Goal: Transaction & Acquisition: Download file/media

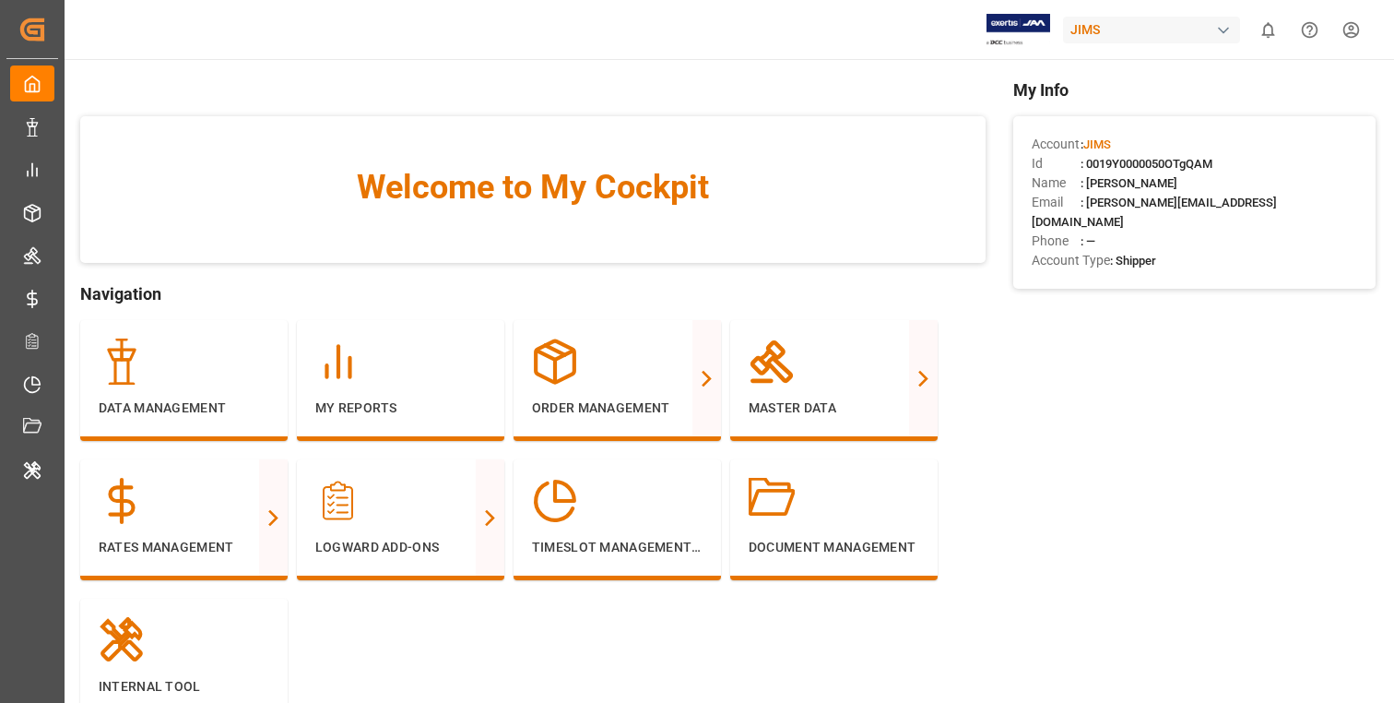
click at [1362, 30] on html "Created by potrace 1.15, written by [PERSON_NAME] [DATE]-[DATE] Created by potr…" at bounding box center [697, 351] width 1394 height 703
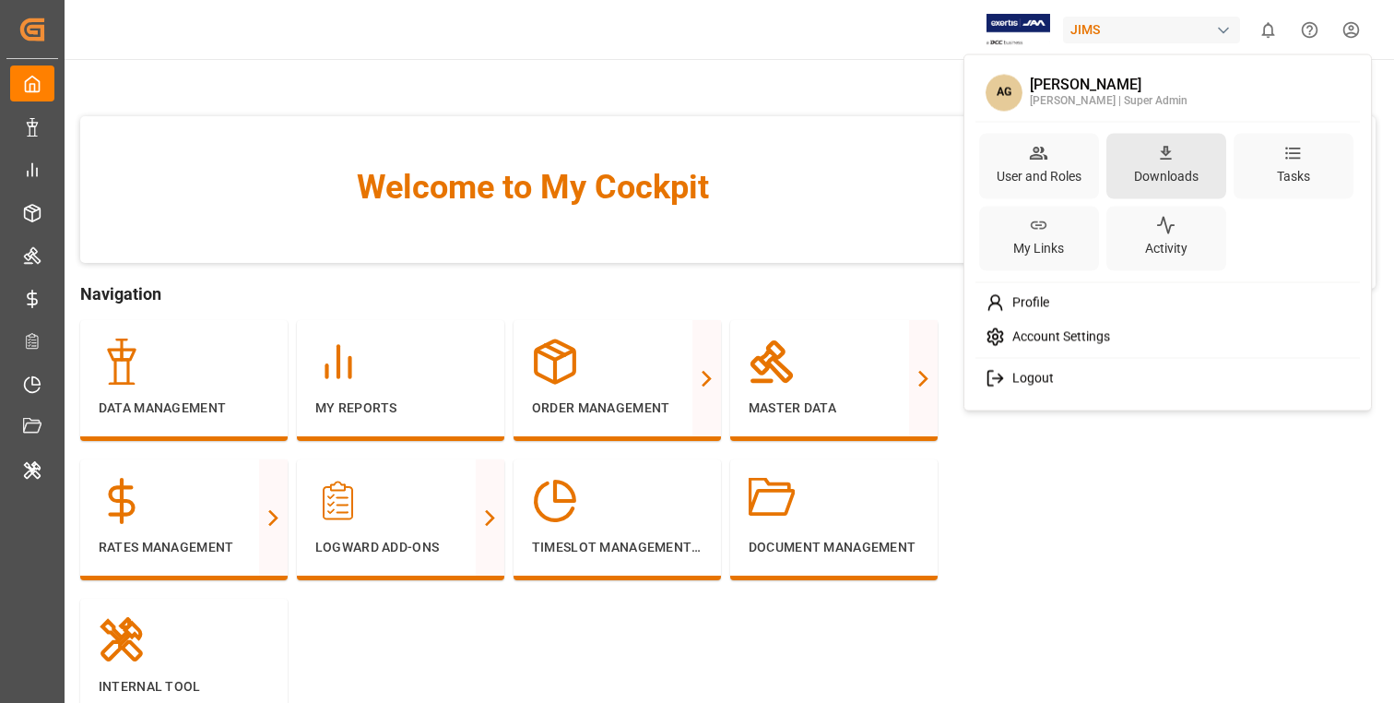
click at [1165, 166] on div "Downloads" at bounding box center [1166, 175] width 72 height 27
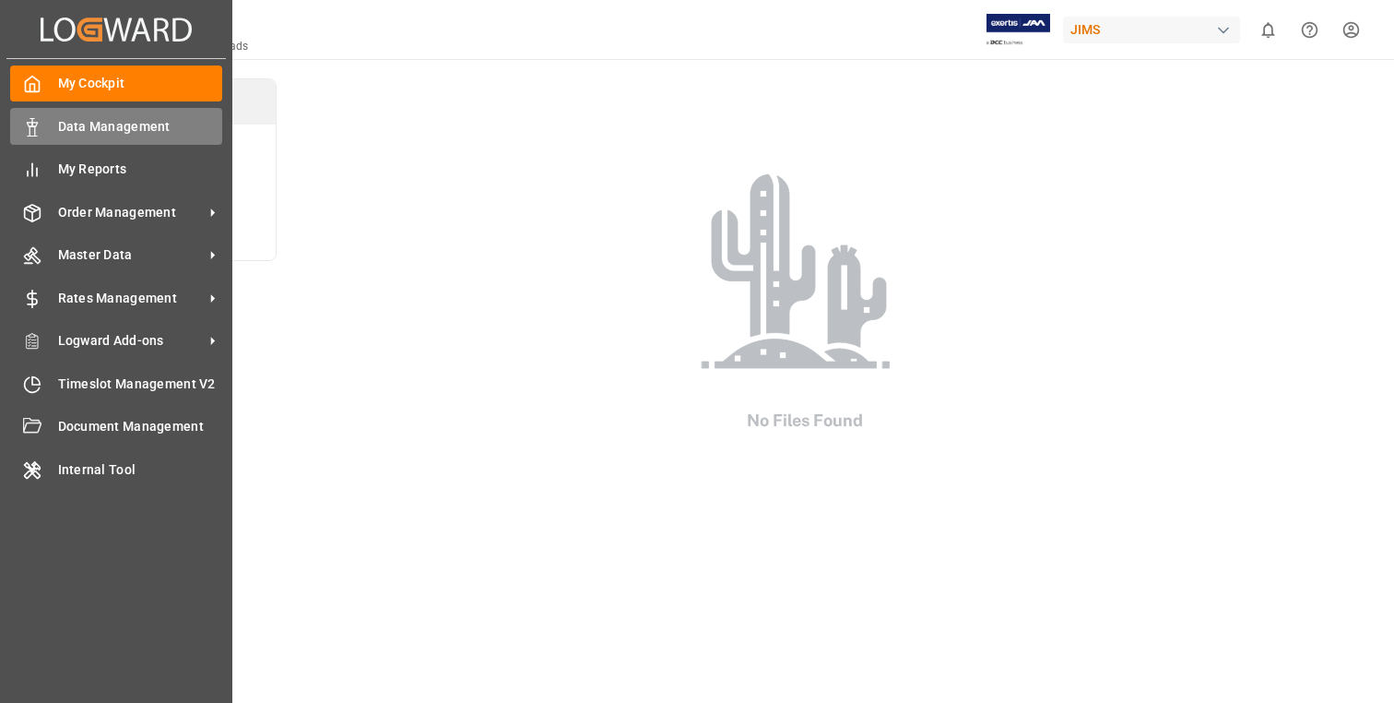
click at [58, 117] on span "Data Management" at bounding box center [140, 126] width 165 height 19
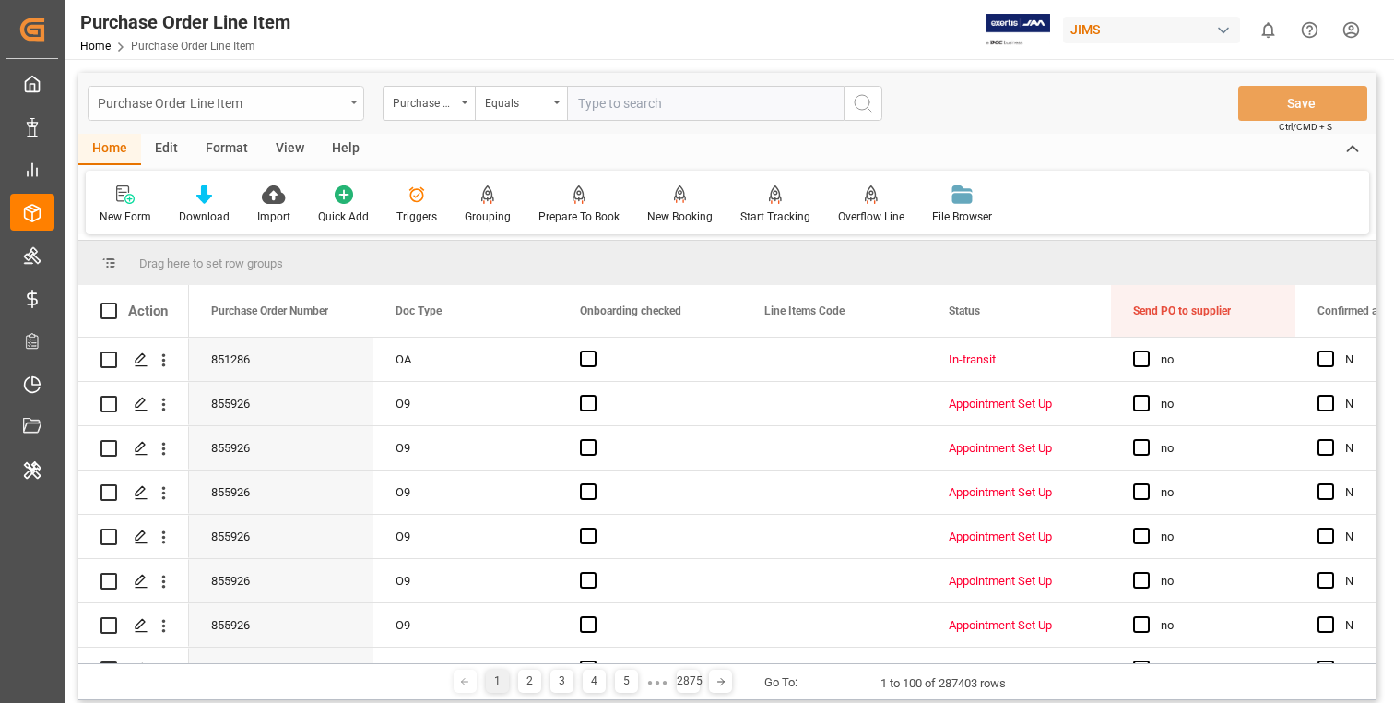
click at [305, 93] on div "Purchase Order Line Item" at bounding box center [221, 101] width 246 height 23
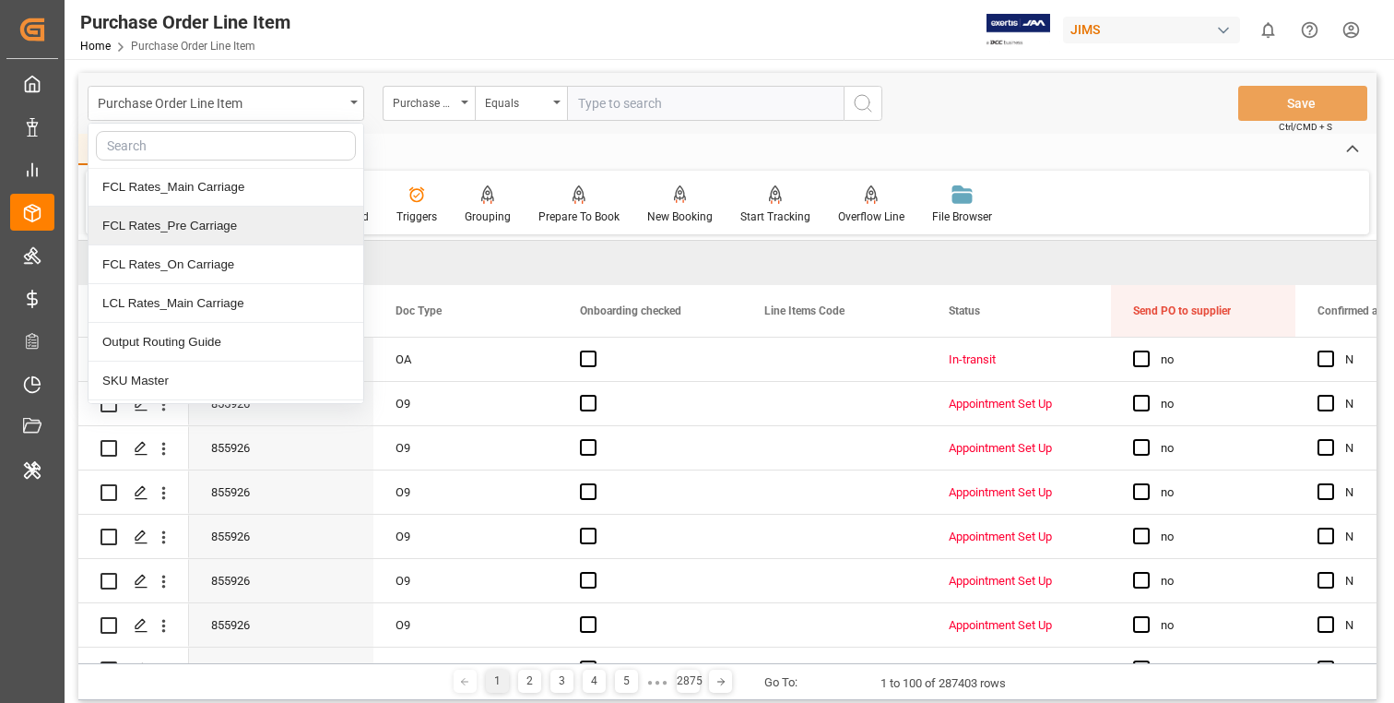
scroll to position [276, 0]
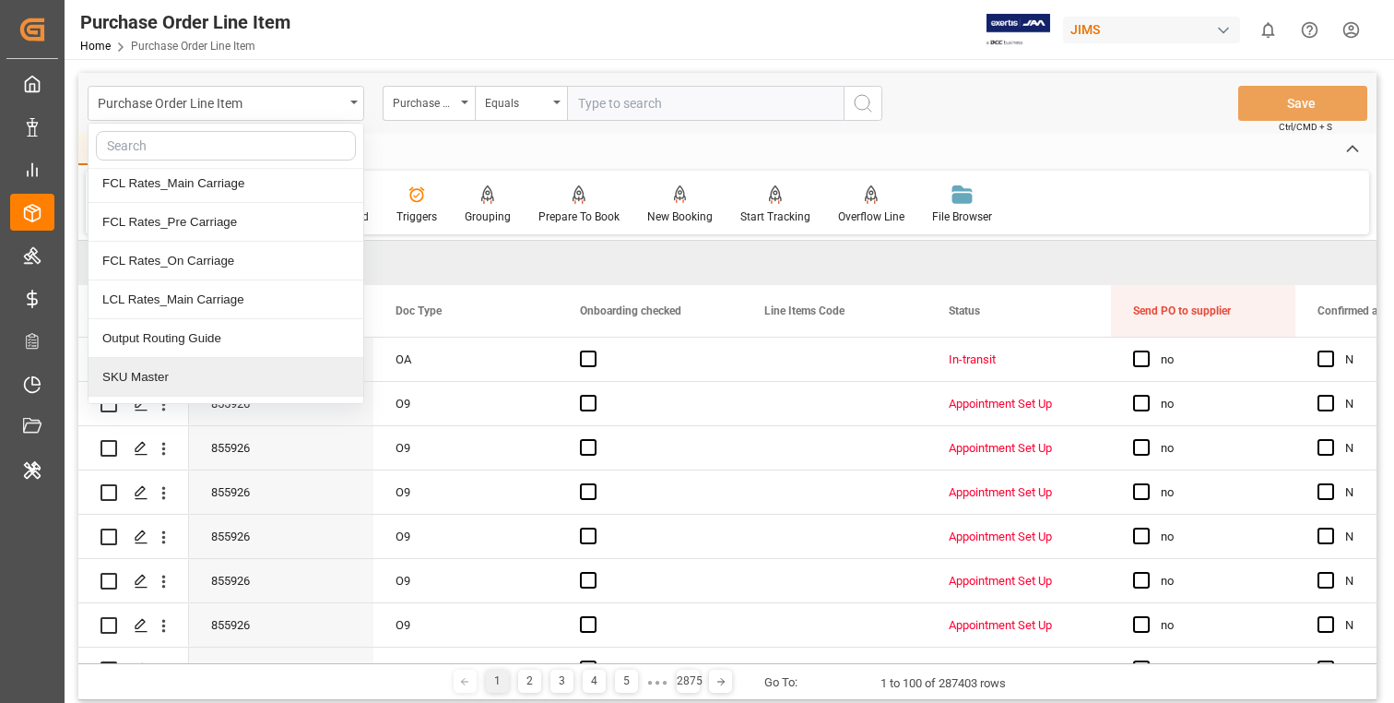
click at [155, 380] on div "SKU Master" at bounding box center [226, 377] width 275 height 39
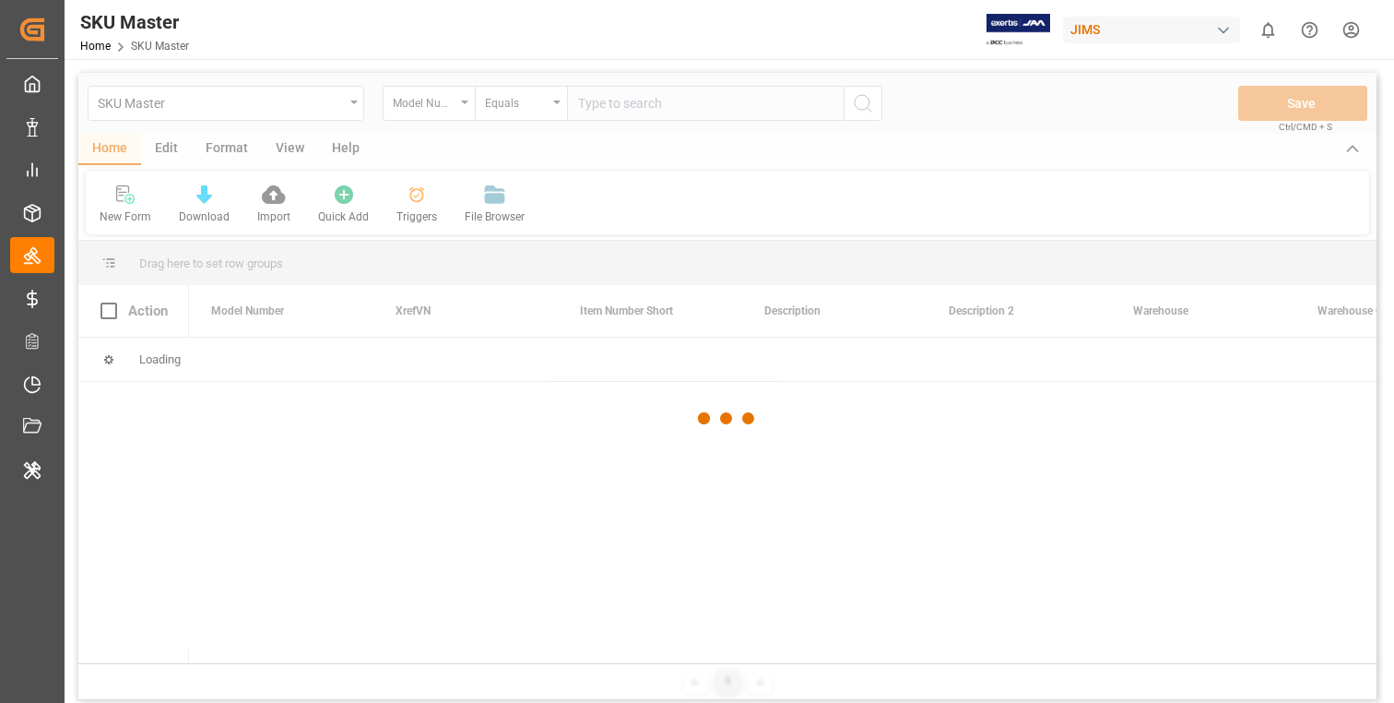
click at [348, 106] on div at bounding box center [727, 419] width 1298 height 692
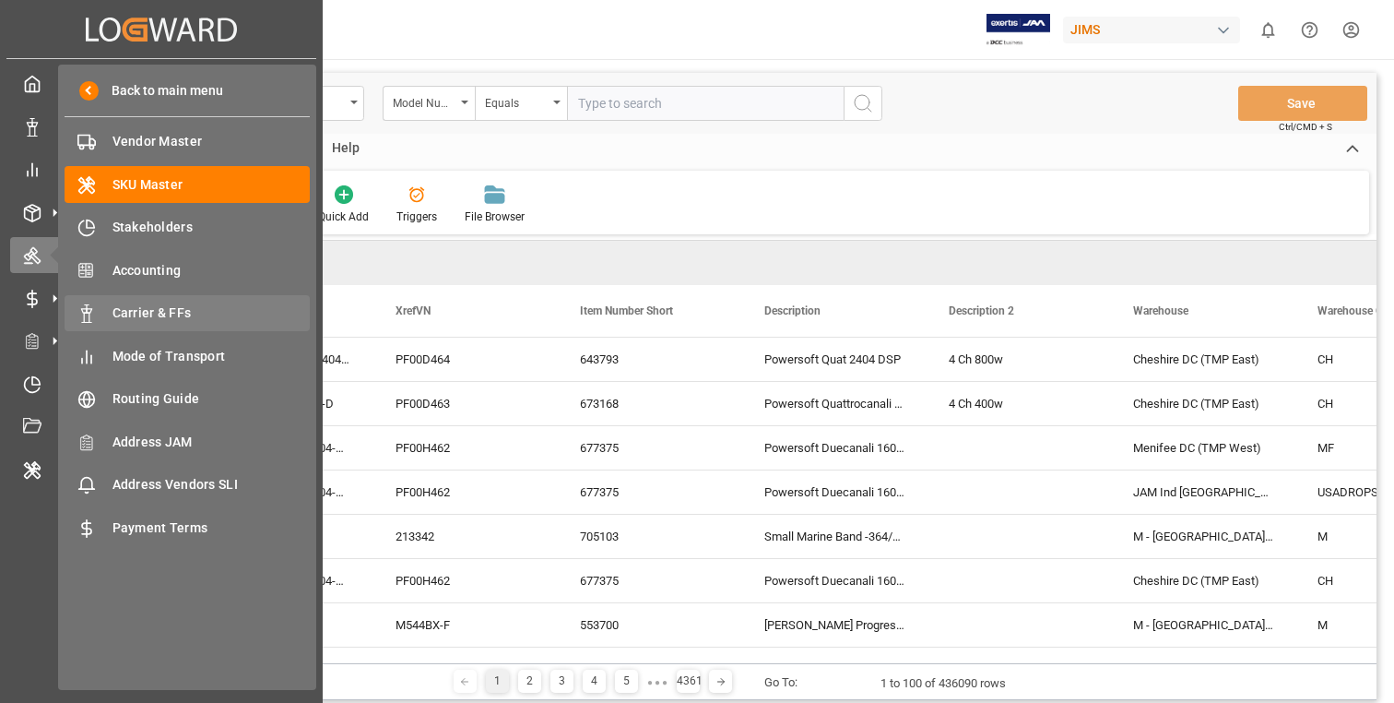
click at [155, 325] on div "Carrier & FFs Carrier & FFs" at bounding box center [187, 313] width 245 height 36
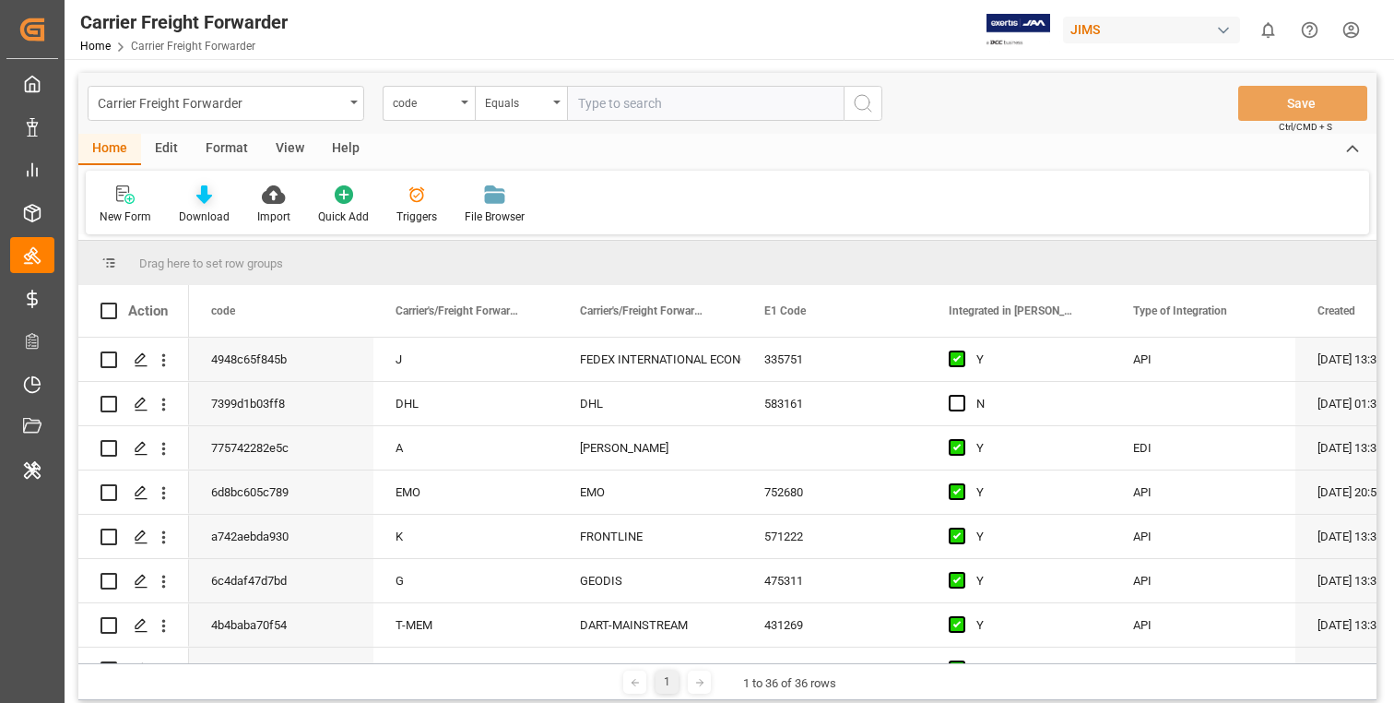
click at [205, 207] on div "Download" at bounding box center [204, 204] width 78 height 41
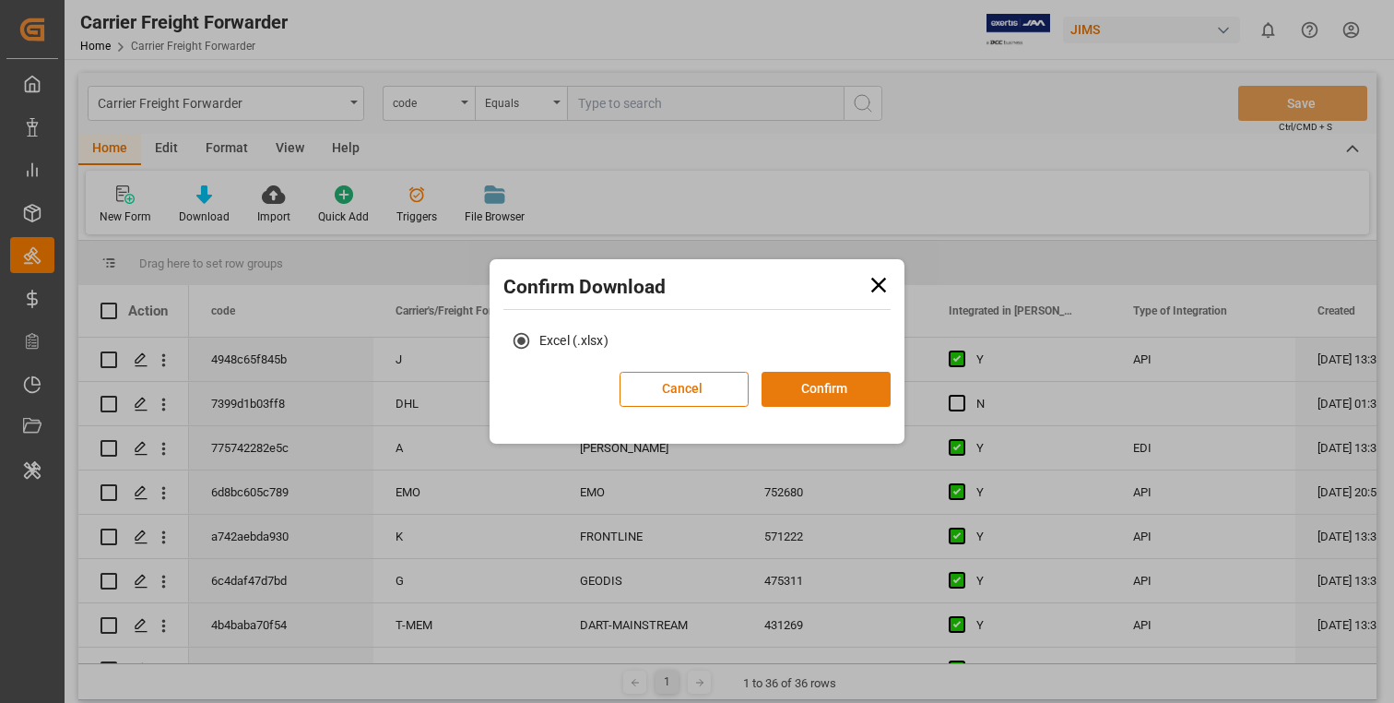
click at [850, 385] on button "Confirm" at bounding box center [826, 389] width 129 height 35
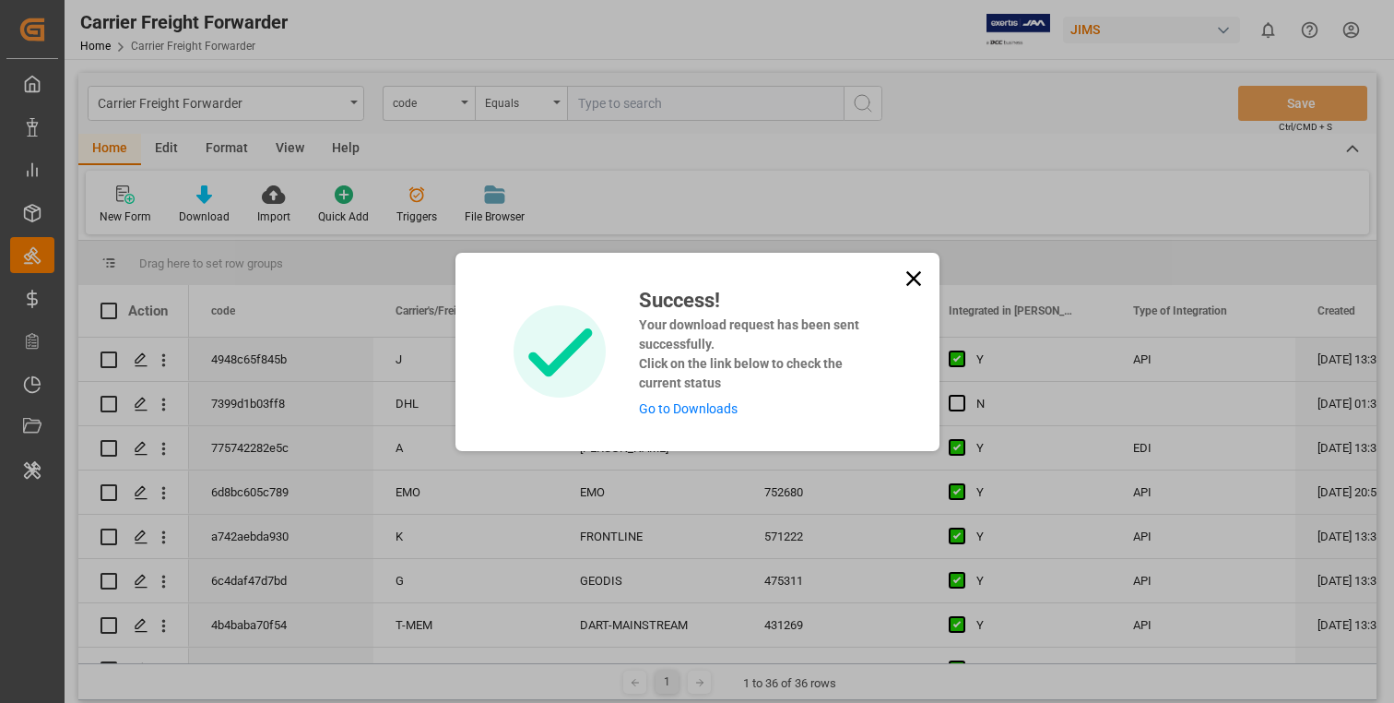
click at [690, 405] on link "Go to Downloads" at bounding box center [688, 408] width 99 height 15
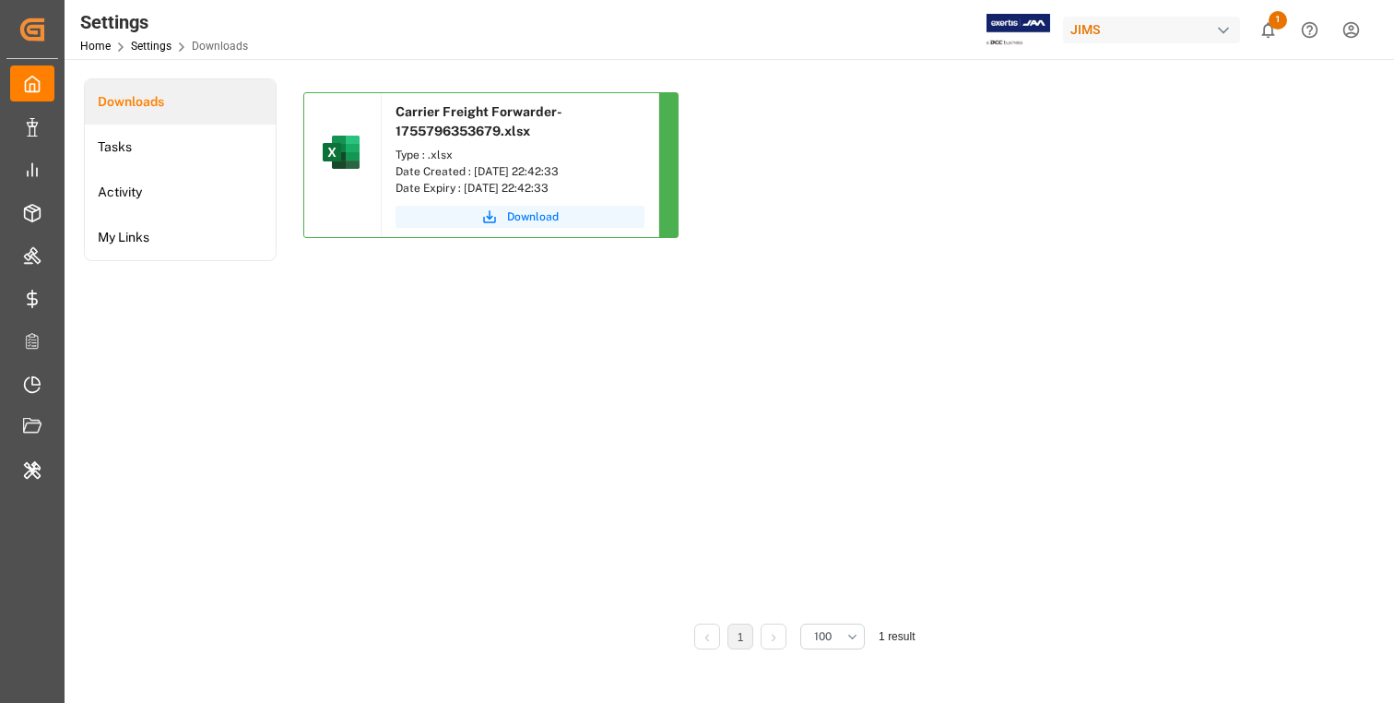
click at [980, 209] on div "Carrier Freight Forwarder-1755796353679.xlsx Type : .xlsx Date Created : 21.08.…" at bounding box center [804, 172] width 1002 height 160
click at [519, 204] on div "Download" at bounding box center [520, 219] width 277 height 36
click at [1270, 21] on span "1" at bounding box center [1278, 20] width 18 height 18
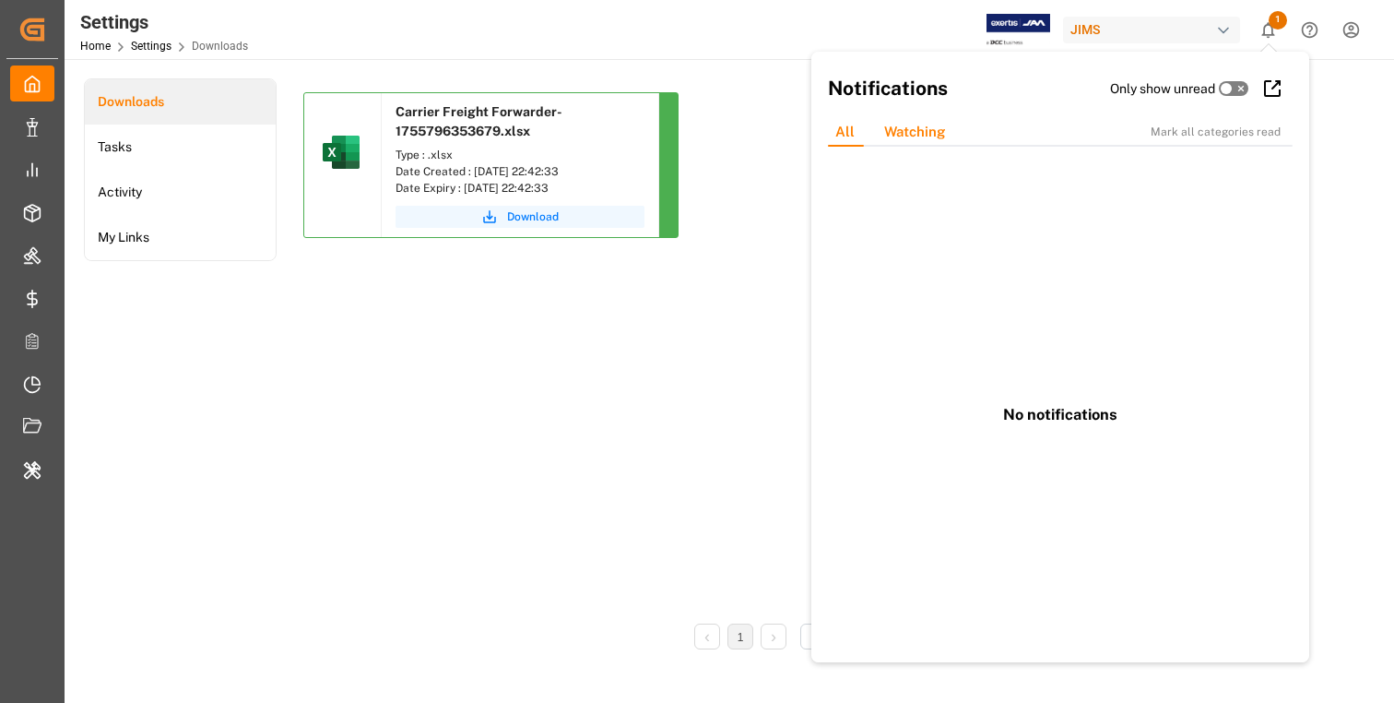
click at [913, 138] on div "Watching" at bounding box center [915, 132] width 90 height 29
click at [846, 124] on div "All" at bounding box center [845, 132] width 49 height 29
click at [726, 328] on div "Carrier Freight Forwarder-1755796353679.xlsx Type : .xlsx Date Created : 21.08.…" at bounding box center [804, 351] width 1002 height 518
